Goal: Task Accomplishment & Management: Manage account settings

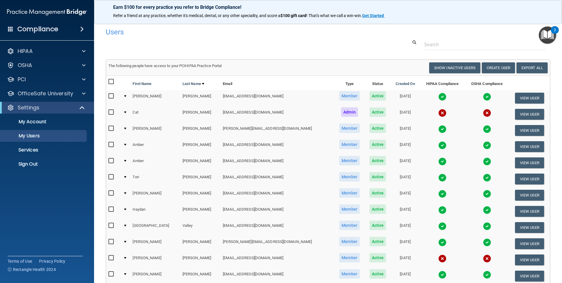
select select "20"
click at [29, 52] on p "HIPAA" at bounding box center [25, 51] width 15 height 7
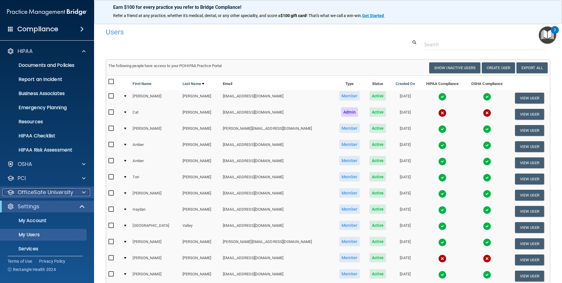
click at [61, 190] on p "OfficeSafe University" at bounding box center [46, 192] width 56 height 7
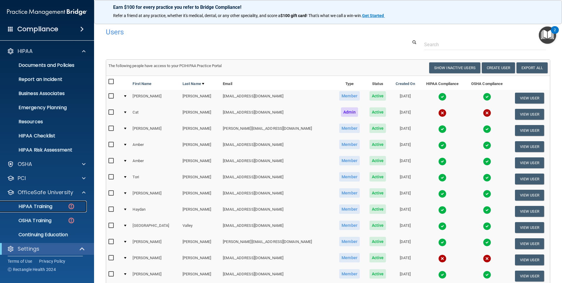
click at [32, 202] on link "HIPAA Training" at bounding box center [40, 206] width 93 height 12
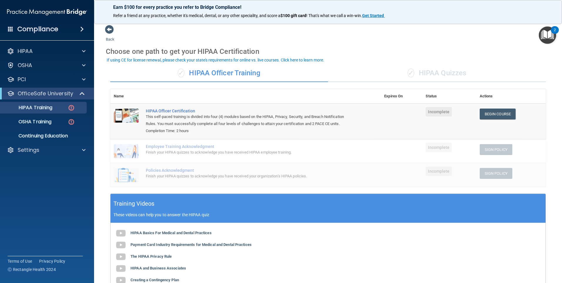
click at [441, 73] on div "✓ HIPAA Quizzes" at bounding box center [437, 73] width 218 height 18
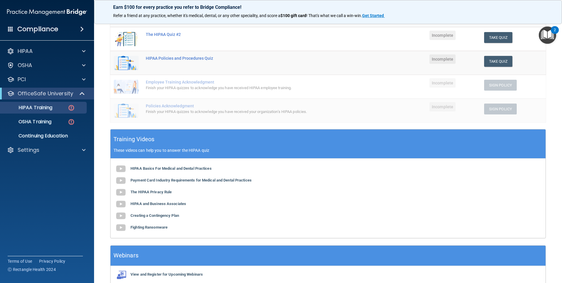
scroll to position [118, 0]
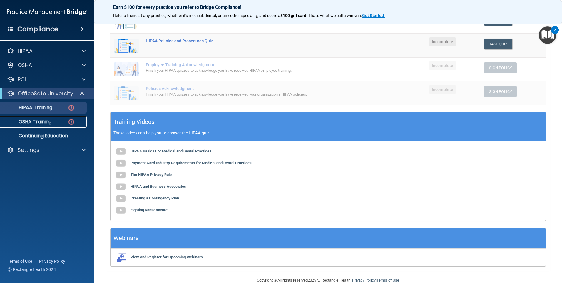
click at [36, 117] on link "OSHA Training" at bounding box center [40, 122] width 93 height 12
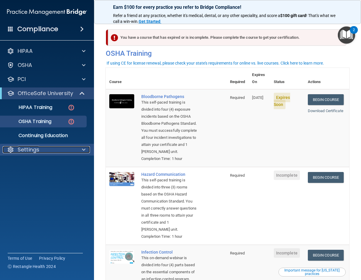
click at [44, 148] on div "Settings" at bounding box center [39, 149] width 73 height 7
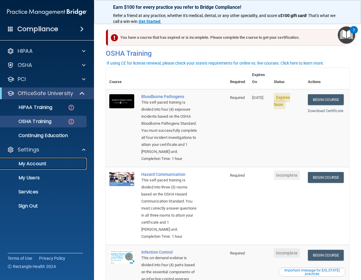
click at [41, 164] on p "My Account" at bounding box center [44, 164] width 80 height 6
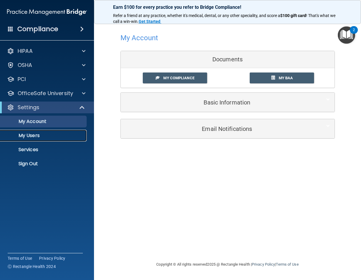
click at [26, 135] on p "My Users" at bounding box center [44, 136] width 80 height 6
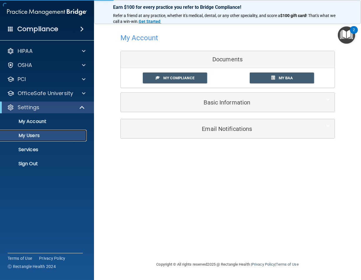
select select "20"
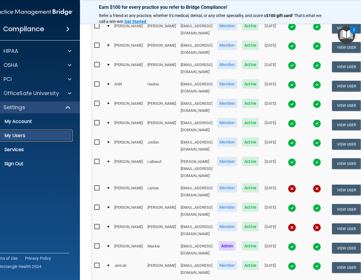
scroll to position [218, 0]
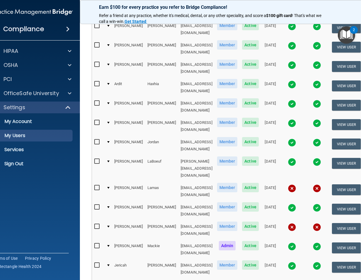
select select "20"
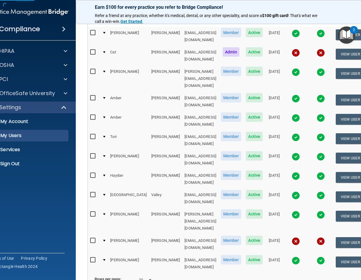
scroll to position [89, 0]
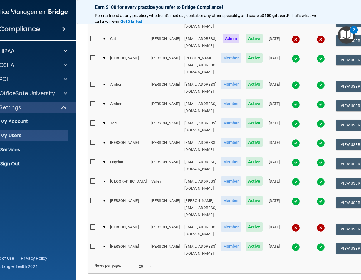
click at [104, 227] on div at bounding box center [104, 228] width 2 height 2
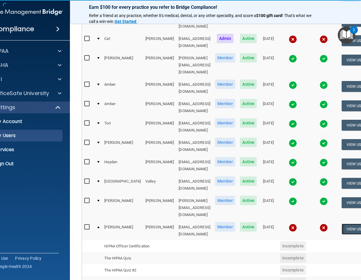
click at [345, 224] on button "View User" at bounding box center [356, 229] width 29 height 11
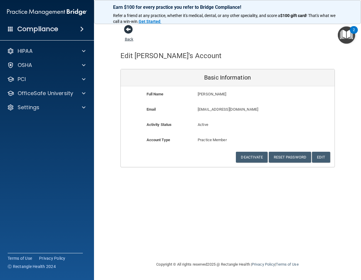
click at [128, 31] on span at bounding box center [128, 29] width 9 height 9
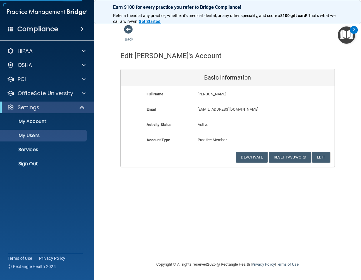
select select "20"
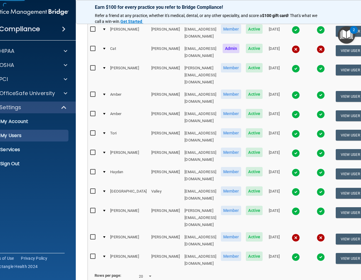
scroll to position [89, 0]
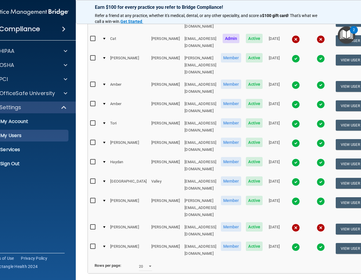
click at [106, 227] on div at bounding box center [104, 228] width 2 height 2
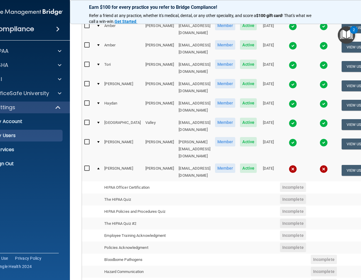
scroll to position [177, 0]
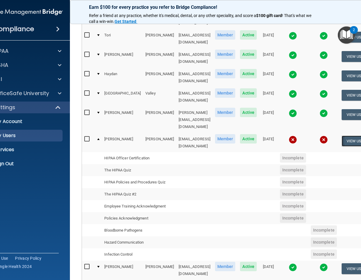
click at [358, 136] on button "View User" at bounding box center [356, 141] width 29 height 11
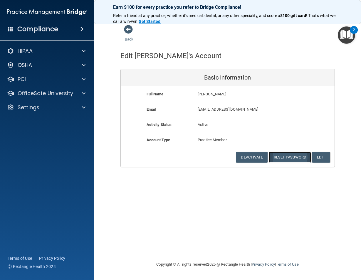
click at [285, 158] on button "Reset Password" at bounding box center [290, 157] width 42 height 11
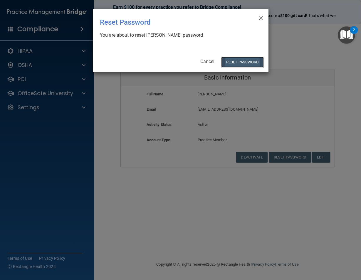
click at [247, 63] on button "Reset Password" at bounding box center [242, 62] width 42 height 11
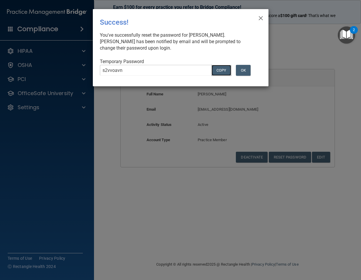
click at [220, 70] on button "COPY" at bounding box center [221, 70] width 19 height 11
click at [244, 73] on button "OK" at bounding box center [243, 70] width 15 height 11
